Goal: Information Seeking & Learning: Learn about a topic

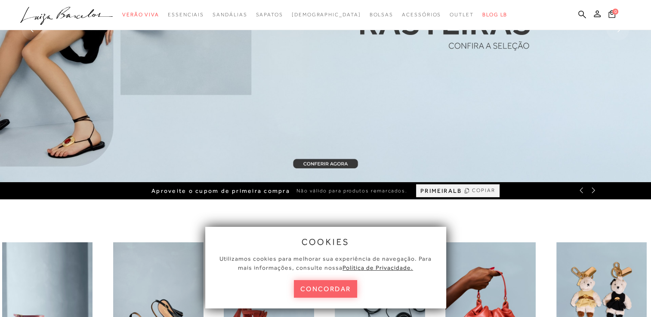
scroll to position [129, 0]
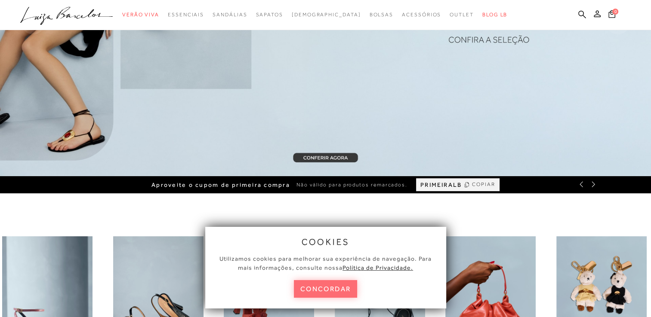
click at [347, 286] on button "concordar" at bounding box center [326, 289] width 64 height 18
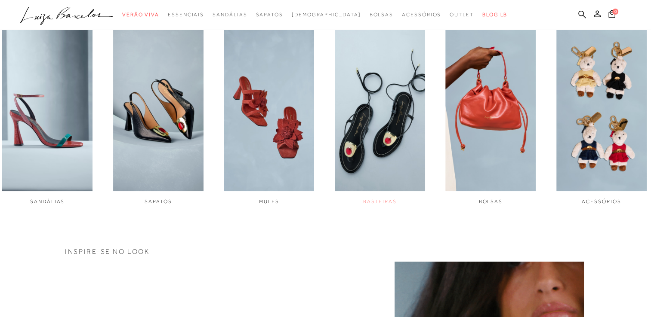
scroll to position [344, 0]
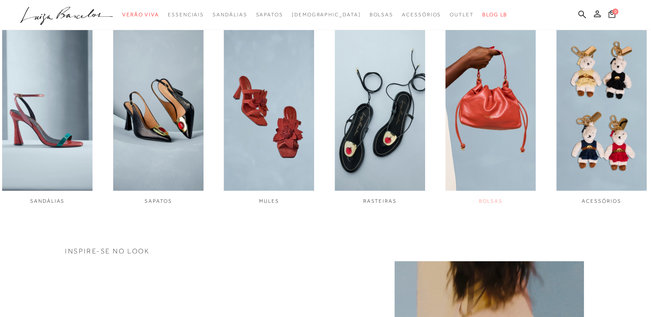
click at [505, 107] on img "5 / 6" at bounding box center [490, 105] width 90 height 169
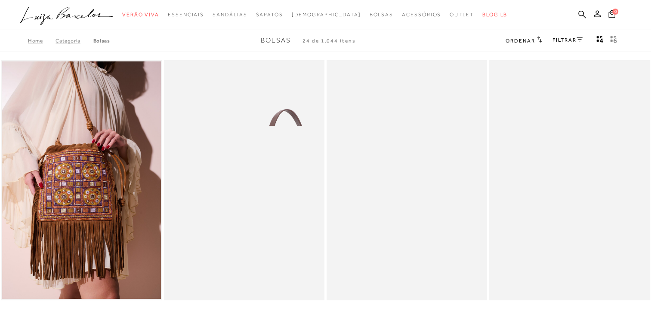
scroll to position [86, 0]
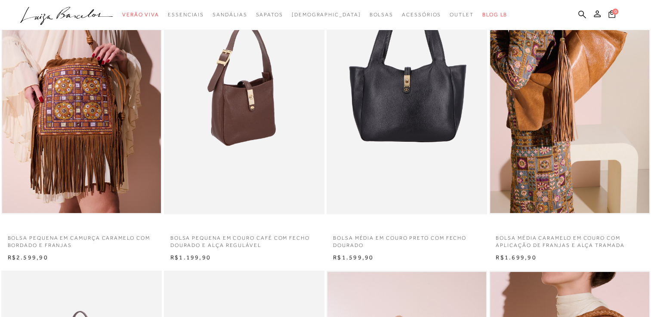
click at [256, 132] on img at bounding box center [245, 94] width 160 height 241
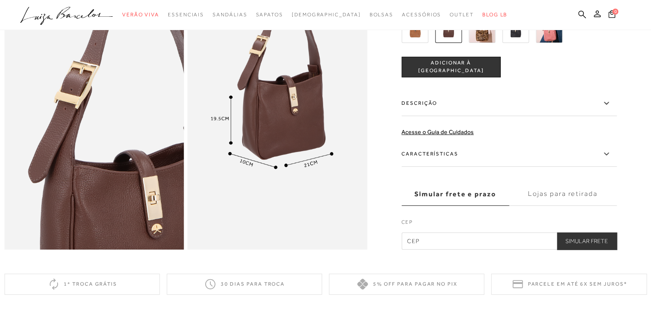
scroll to position [344, 0]
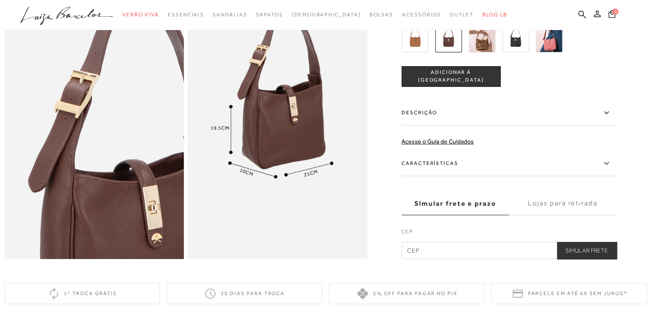
click at [428, 123] on label "Descrição" at bounding box center [508, 112] width 215 height 25
click at [0, 0] on input "Descrição" at bounding box center [0, 0] width 0 height 0
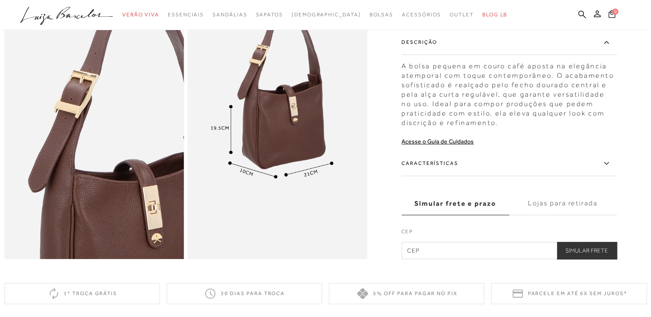
click at [428, 54] on label "Descrição" at bounding box center [508, 42] width 215 height 25
click at [0, 0] on input "Descrição" at bounding box center [0, 0] width 0 height 0
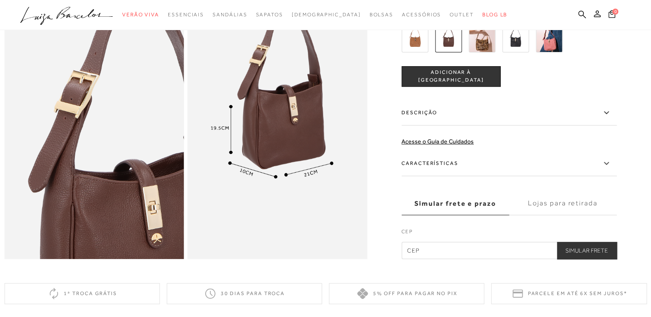
click at [447, 173] on label "Características" at bounding box center [508, 163] width 215 height 25
click at [0, 0] on input "Características" at bounding box center [0, 0] width 0 height 0
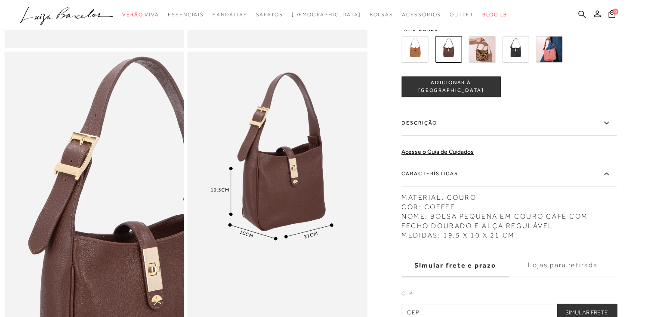
scroll to position [258, 0]
